Goal: Check status: Check status

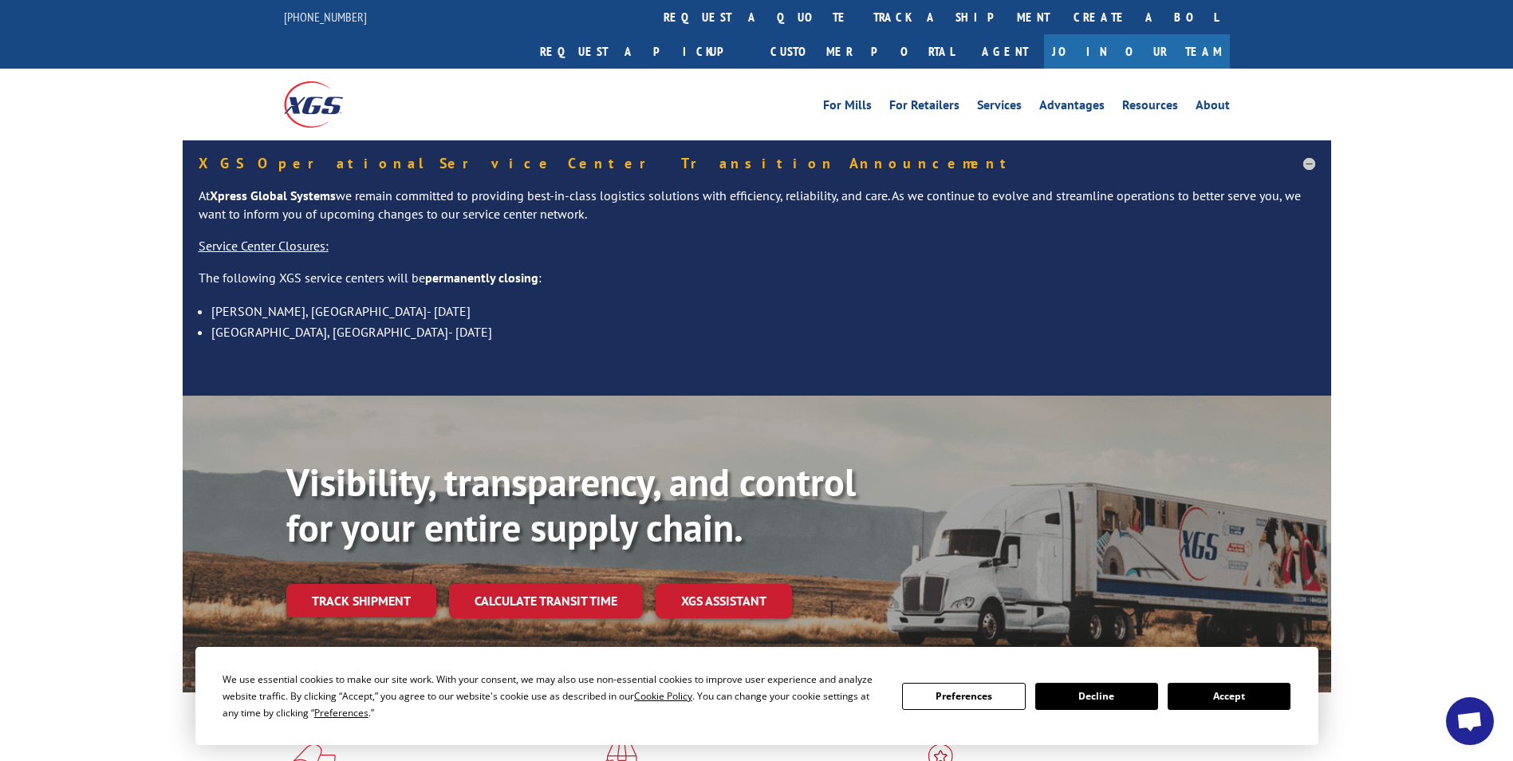
click at [1228, 699] on button "Accept" at bounding box center [1228, 696] width 123 height 27
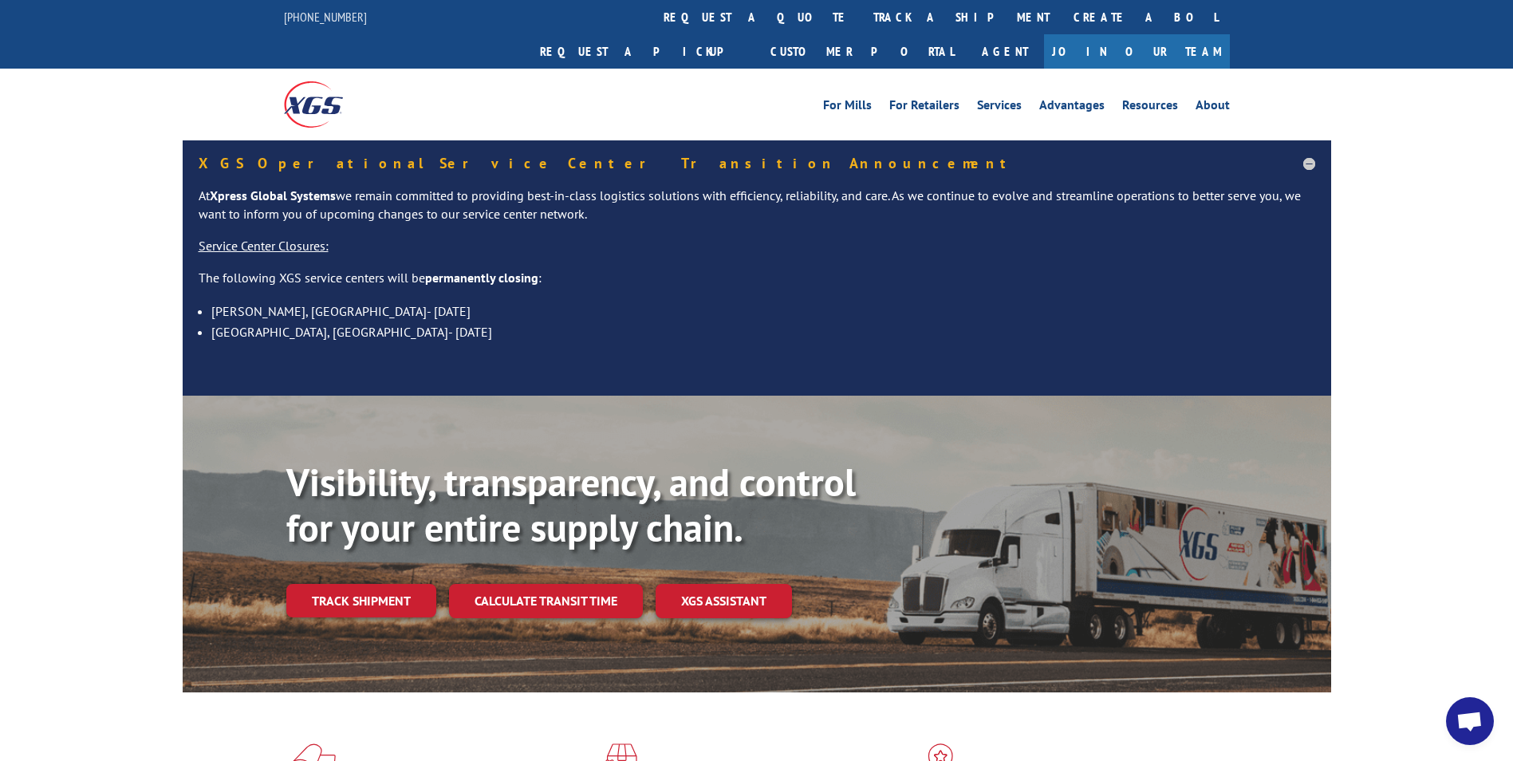
click at [332, 545] on div "Visibility, transparency, and control for your entire supply chain. Track shipm…" at bounding box center [808, 570] width 1045 height 222
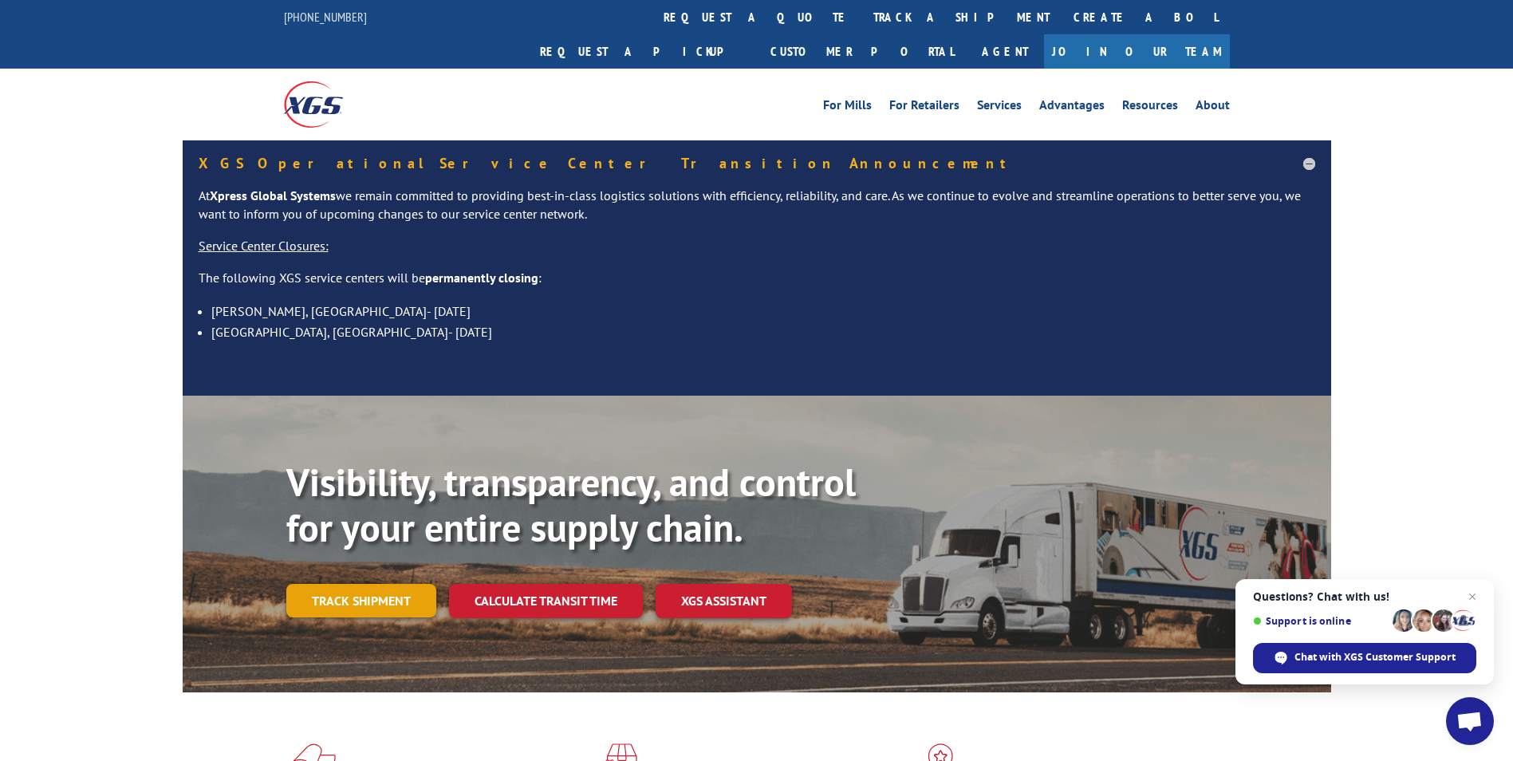
click at [382, 584] on link "Track shipment" at bounding box center [361, 600] width 150 height 33
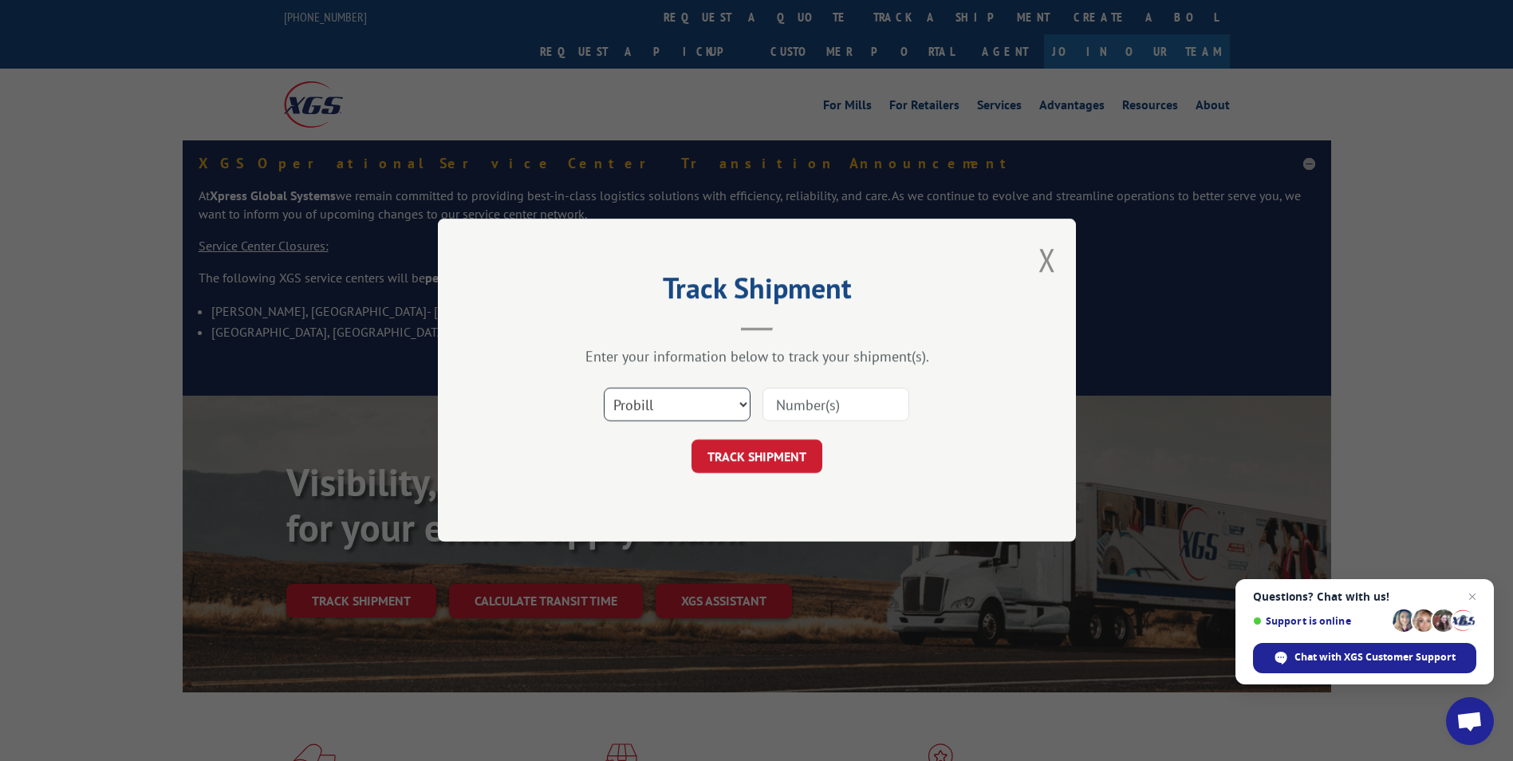
drag, startPoint x: 711, startPoint y: 397, endPoint x: 707, endPoint y: 384, distance: 14.1
click at [710, 396] on select "Select category... Probill BOL PO" at bounding box center [677, 404] width 147 height 33
select select "bol"
click at [604, 388] on select "Select category... Probill BOL PO" at bounding box center [677, 404] width 147 height 33
click at [798, 408] on input at bounding box center [835, 404] width 147 height 33
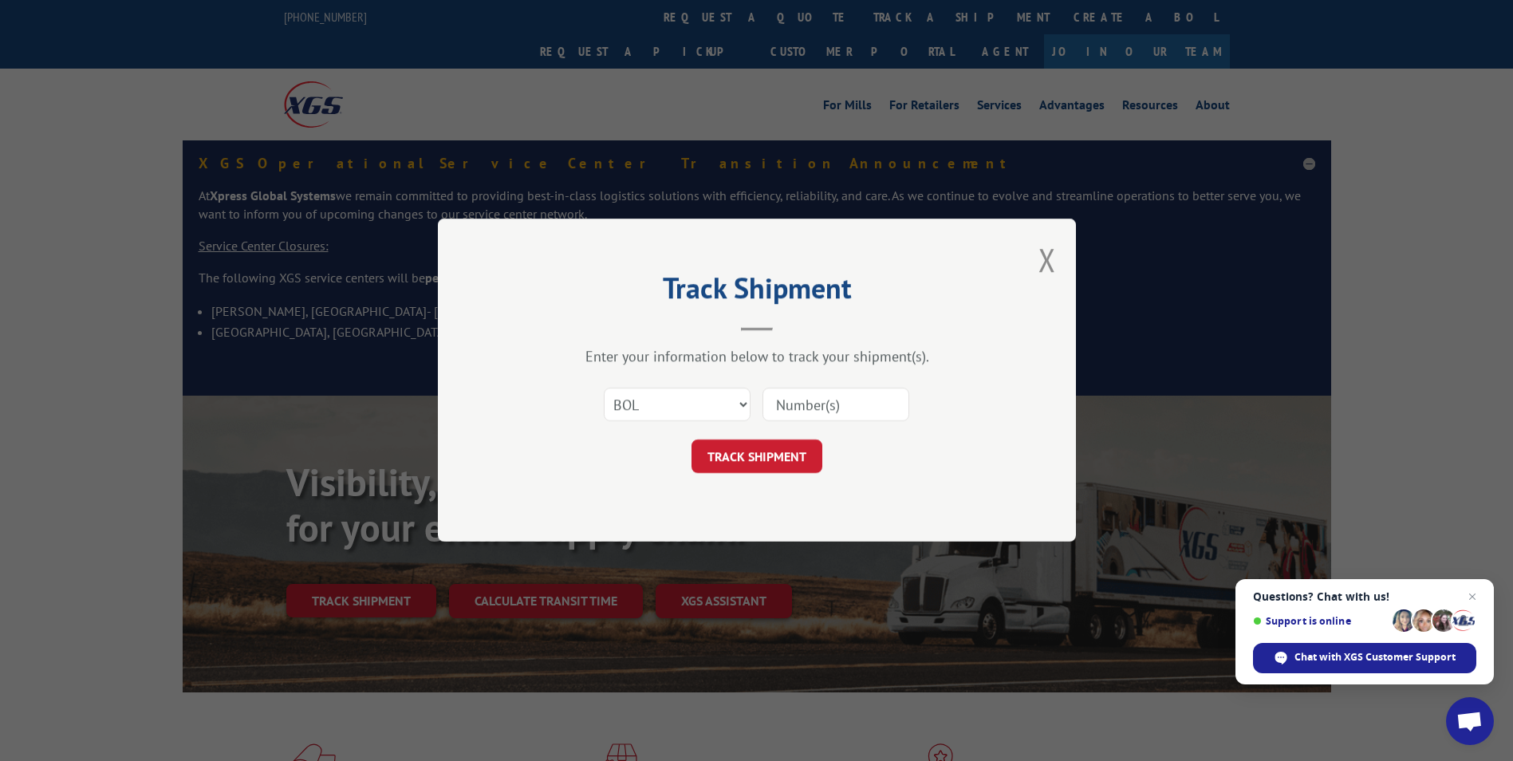
paste input "6005301"
type input "6005301"
click at [736, 454] on button "TRACK SHIPMENT" at bounding box center [756, 456] width 131 height 33
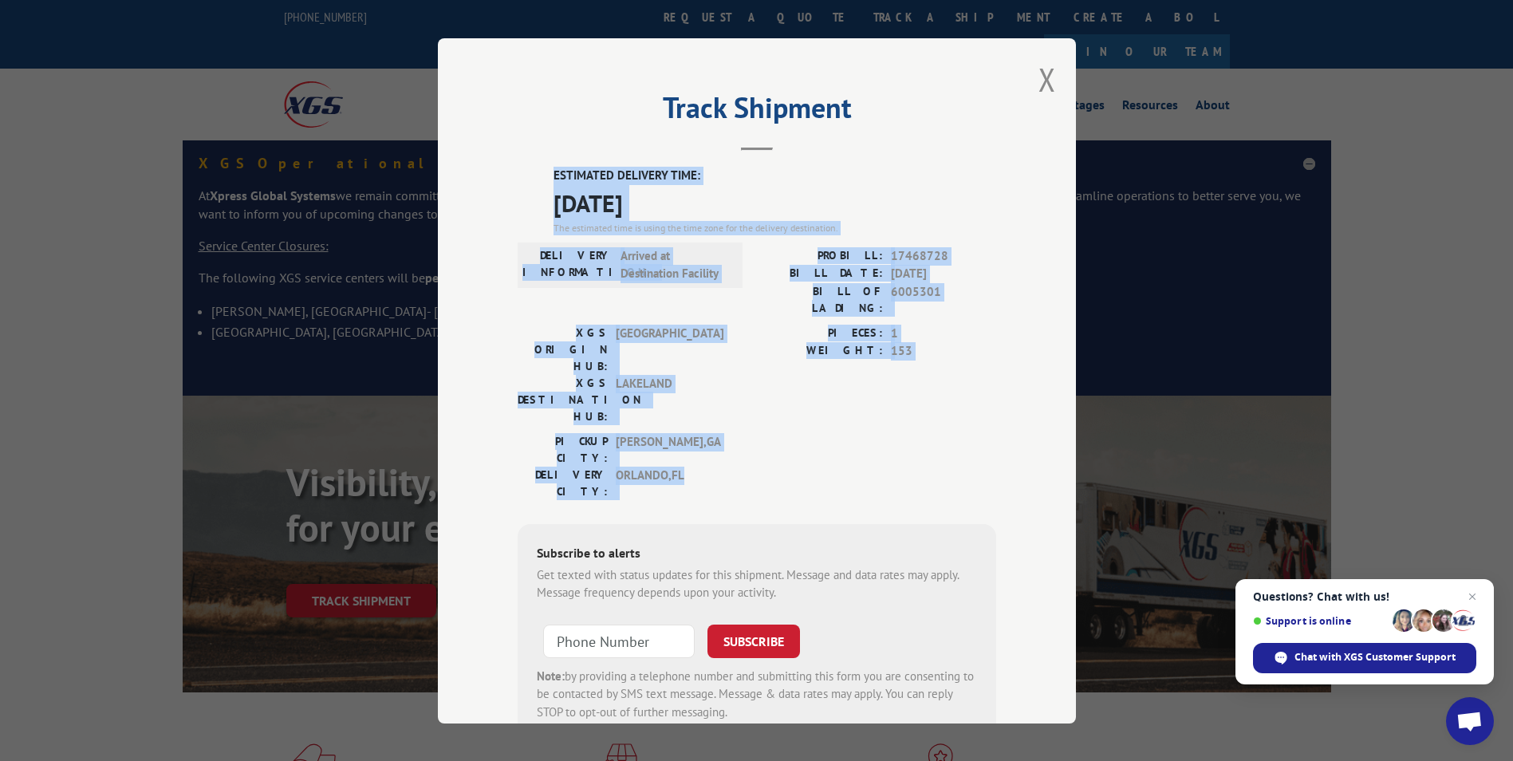
drag, startPoint x: 523, startPoint y: 176, endPoint x: 963, endPoint y: 396, distance: 491.4
click at [963, 396] on div "ESTIMATED DELIVERY TIME: [DATE] The estimated time is using the time zone for t…" at bounding box center [757, 453] width 478 height 573
drag, startPoint x: 963, startPoint y: 396, endPoint x: 893, endPoint y: 341, distance: 89.0
copy div "ESTIMATED DELIVERY TIME: [DATE] The estimated time is using the time zone for t…"
